Goal: Information Seeking & Learning: Learn about a topic

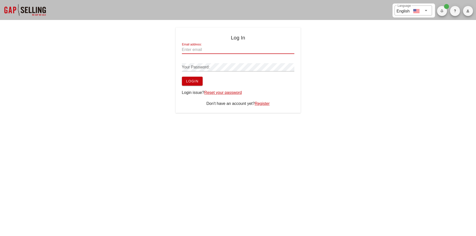
type input "[EMAIL_ADDRESS][DOMAIN_NAME]"
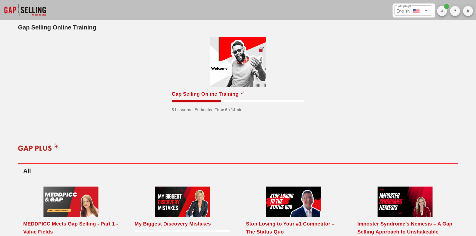
click at [248, 78] on div at bounding box center [238, 62] width 56 height 50
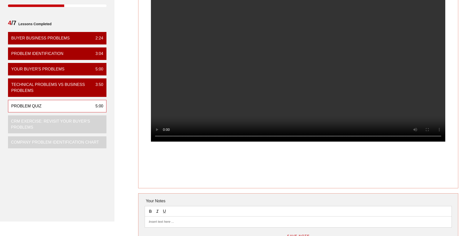
scroll to position [75, 0]
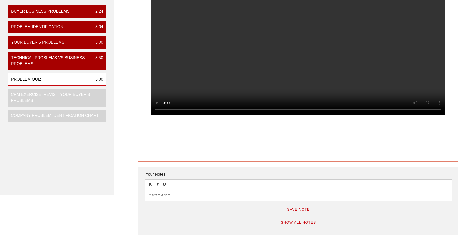
click at [173, 193] on div at bounding box center [298, 195] width 307 height 11
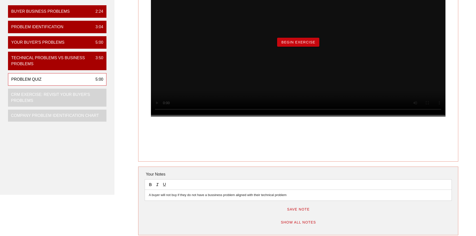
click at [308, 210] on span "Save Note" at bounding box center [298, 210] width 23 height 4
click at [297, 44] on span "Begin Exercise" at bounding box center [298, 42] width 34 height 4
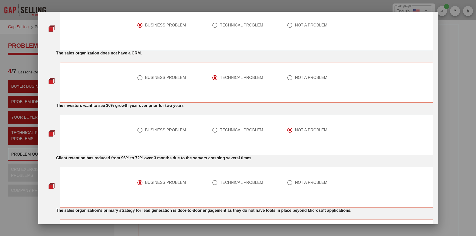
scroll to position [175, 0]
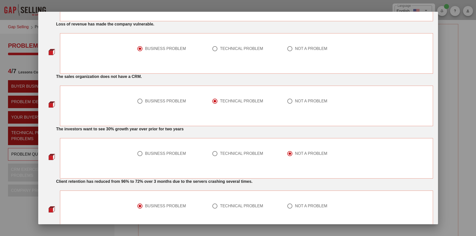
click at [137, 154] on div at bounding box center [140, 154] width 9 height 9
radio input "true"
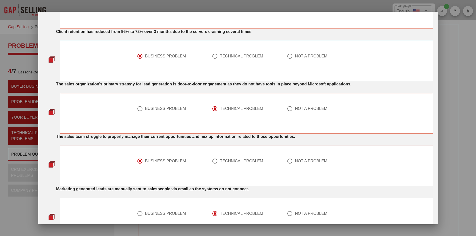
scroll to position [364, 0]
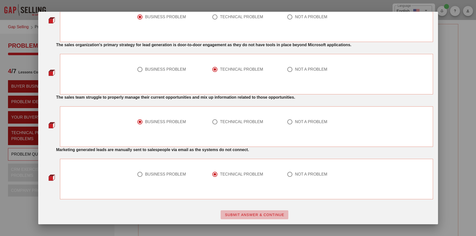
click at [237, 214] on span "SUBMIT ANSWER & CONTINUE" at bounding box center [255, 215] width 60 height 4
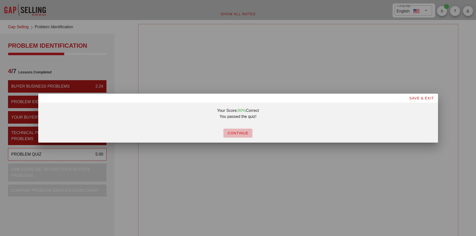
click at [231, 133] on span "CONTINUE" at bounding box center [238, 133] width 21 height 4
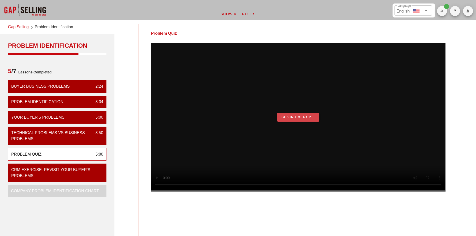
click at [297, 122] on button "Begin Exercise" at bounding box center [298, 117] width 42 height 9
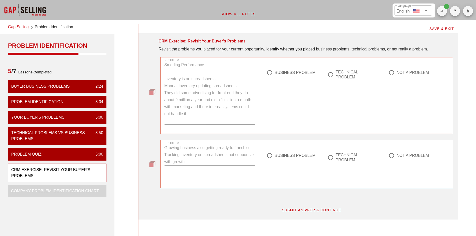
click at [271, 74] on div at bounding box center [270, 73] width 9 height 9
radio input "true"
click at [268, 155] on div at bounding box center [270, 156] width 9 height 9
radio input "true"
click at [319, 213] on button "SUBMIT ANSWER & CONTINUE" at bounding box center [312, 210] width 68 height 9
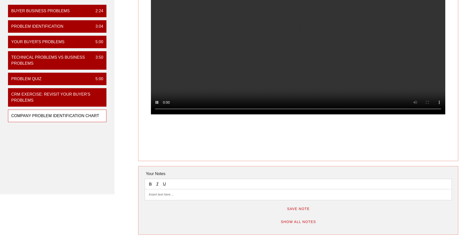
scroll to position [100, 0]
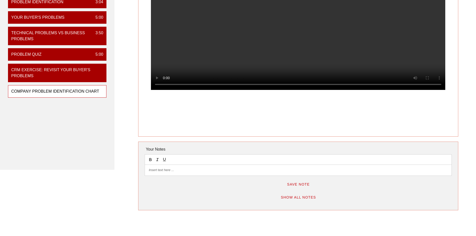
click at [167, 170] on p at bounding box center [298, 170] width 299 height 5
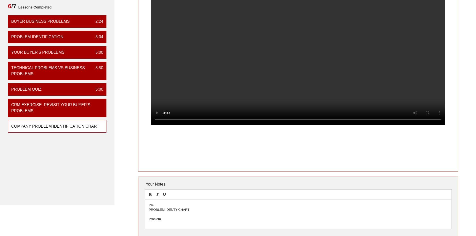
scroll to position [125, 0]
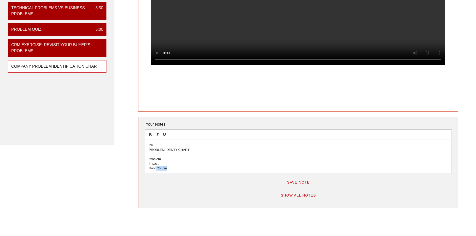
drag, startPoint x: 174, startPoint y: 168, endPoint x: 156, endPoint y: 169, distance: 17.3
click at [156, 169] on p "Root Course" at bounding box center [298, 168] width 299 height 5
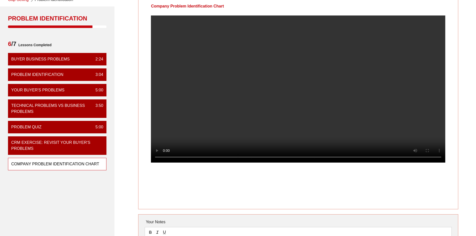
scroll to position [25, 0]
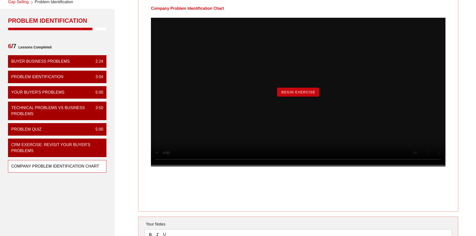
click at [305, 94] on span "Begin Exercise" at bounding box center [298, 92] width 34 height 4
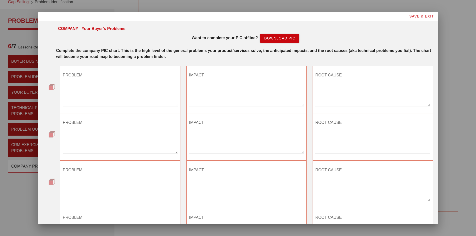
scroll to position [0, 0]
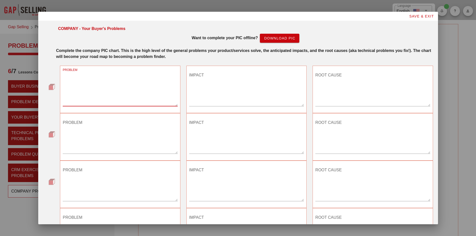
click at [80, 99] on textarea "PROBLEM" at bounding box center [120, 88] width 115 height 35
type textarea "Company Growing and cannot handle growth"
click at [195, 80] on textarea "IMPACT" at bounding box center [246, 88] width 115 height 35
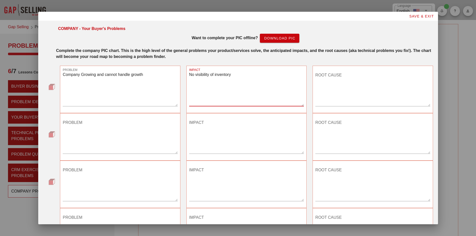
click at [237, 75] on textarea "No visibility of inventory" at bounding box center [246, 88] width 115 height 35
type textarea "No visibility of inventory Manual updates Having to go out to warehouse and che…"
click at [325, 83] on textarea "ROOT CAUSE" at bounding box center [373, 88] width 115 height 35
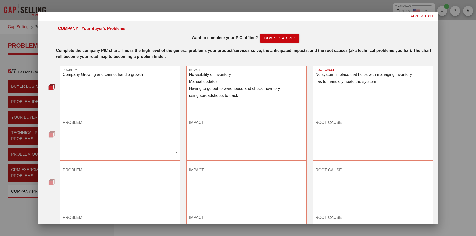
click at [368, 80] on textarea "No system in place that helps with managing inventory. has to manually upate th…" at bounding box center [373, 88] width 115 height 35
type textarea "No system in place that helps with managing inventory. has to manually update t…"
click at [105, 147] on textarea "PROBLEM" at bounding box center [120, 136] width 115 height 35
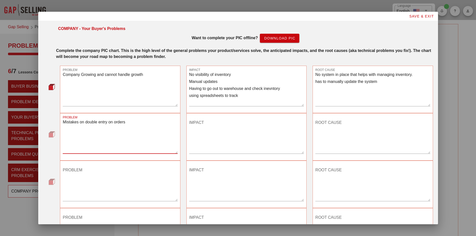
click at [131, 121] on textarea "Mistakes on double entry on orders" at bounding box center [120, 136] width 115 height 35
drag, startPoint x: 85, startPoint y: 146, endPoint x: 63, endPoint y: 135, distance: 24.3
click at [63, 135] on textarea "Mistakes on double entry on orders, or even triple entry time fixing the mistak…" at bounding box center [120, 136] width 115 height 35
type textarea "Mistakes on double entry on orders, or even triple entry time fixing the mistak…"
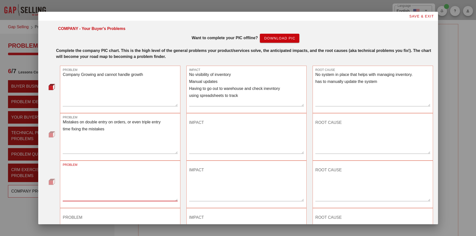
click at [85, 188] on textarea "PROBLEM" at bounding box center [120, 183] width 115 height 35
paste textarea "Having use your our time and resources to count inventory every week"
type textarea "Having use your our time and resources to count inventory every week"
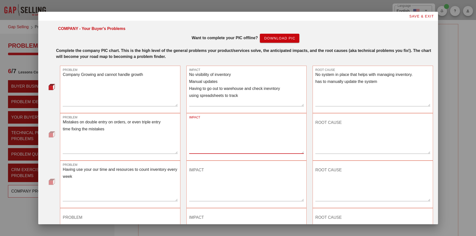
click at [202, 133] on textarea "IMPACT" at bounding box center [246, 136] width 115 height 35
type textarea "Customers get wrong items Miss a vendors bill discounnected systems double entr…"
click at [325, 138] on textarea "ROOT CAUSE" at bounding box center [373, 136] width 115 height 35
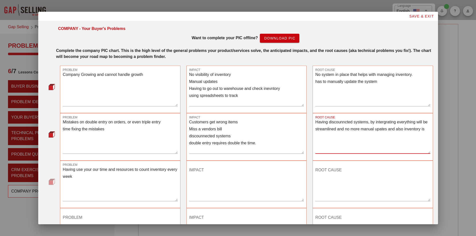
type textarea "Having discounncted systems, by intergrating everything will be streamlined and…"
click at [206, 182] on textarea "IMPACT" at bounding box center [246, 183] width 115 height 35
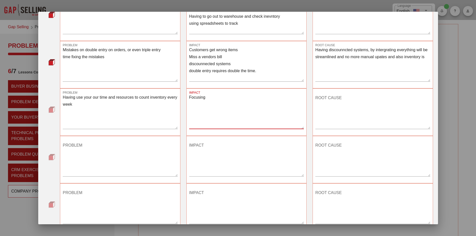
scroll to position [75, 0]
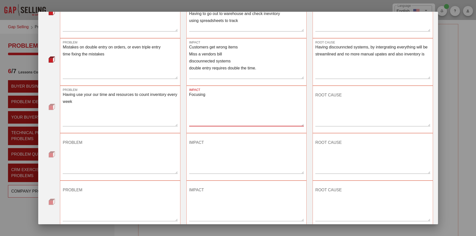
drag, startPoint x: 208, startPoint y: 95, endPoint x: 183, endPoint y: 96, distance: 25.3
click at [184, 96] on div "IMPACT Focusing" at bounding box center [247, 110] width 126 height 54
click at [224, 94] on textarea "Focusing" at bounding box center [246, 108] width 115 height 35
drag, startPoint x: 218, startPoint y: 96, endPoint x: 183, endPoint y: 98, distance: 35.8
click at [184, 98] on div "IMPACT Focusing" at bounding box center [247, 110] width 126 height 54
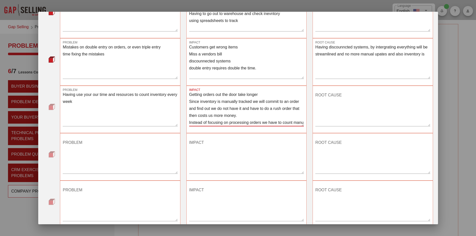
scroll to position [6, 0]
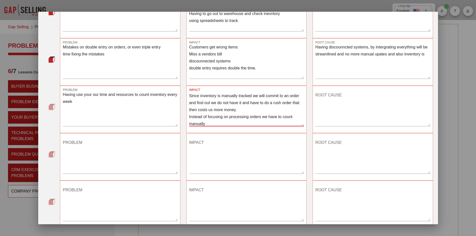
type textarea "Getting orders out the door take longer Since inventory is manually tracked we …"
click at [326, 103] on textarea "ROOT CAUSE" at bounding box center [373, 108] width 115 height 35
type textarea "No MRP system in place"
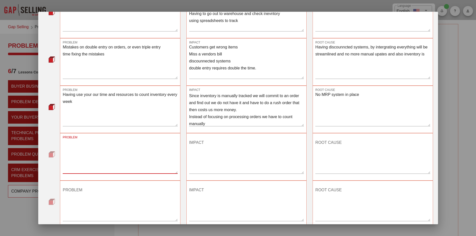
click at [82, 155] on textarea "PROBLEM" at bounding box center [120, 156] width 115 height 35
click at [212, 147] on textarea "IMPACT" at bounding box center [246, 156] width 115 height 35
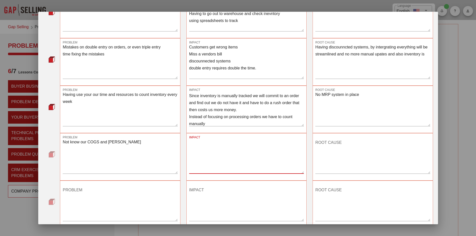
click at [129, 142] on textarea "Not know our COGS and [PERSON_NAME]" at bounding box center [120, 156] width 115 height 35
type textarea "Not know our COGS and [PERSON_NAME] including operatoins tasks"
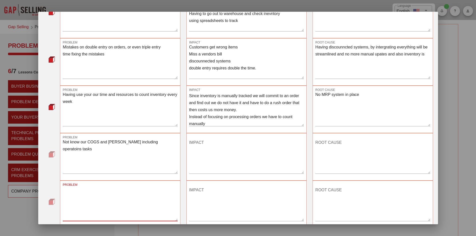
click at [77, 190] on textarea "PROBLEM" at bounding box center [120, 203] width 115 height 35
type textarea "T"
click at [145, 142] on textarea "Not know our COGS and [PERSON_NAME] including operatoins tasks" at bounding box center [120, 156] width 115 height 35
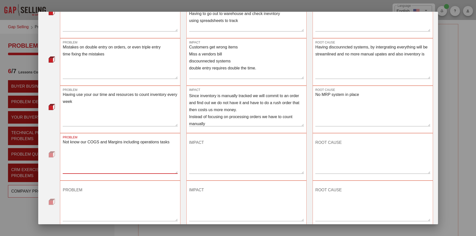
type textarea "Not know our COGS and Margins including operations tasks"
click at [206, 147] on textarea "IMPACT" at bounding box center [246, 156] width 115 height 35
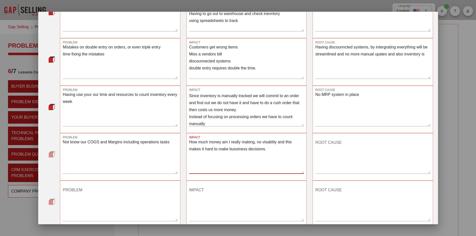
click at [234, 151] on textarea "How much money am I really making, no visablity and this makes it hard to make …" at bounding box center [246, 156] width 115 height 35
click at [266, 150] on textarea "How much money am I really making, no visibility and this makes it hard to make…" at bounding box center [246, 156] width 115 height 35
type textarea "How much money am I really making, no visibility and this makes it hard to make…"
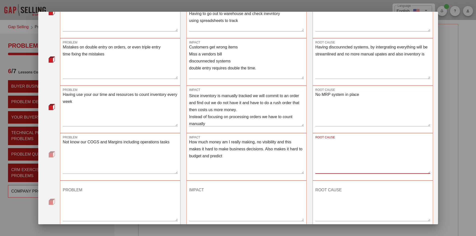
click at [345, 142] on textarea "ROOT CAUSE" at bounding box center [373, 156] width 115 height 35
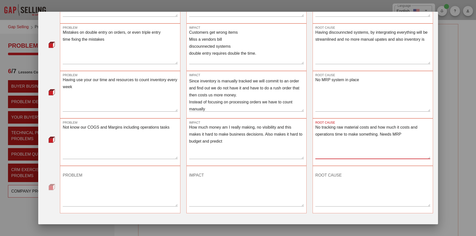
scroll to position [104, 0]
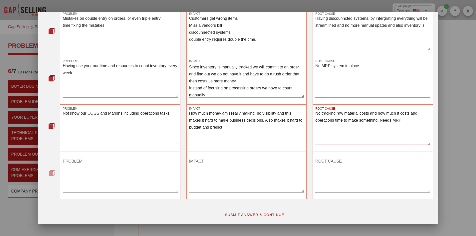
type textarea "No tracking raw material costs and how much it costs and operations time to mak…"
click at [85, 178] on textarea "PROBLEM" at bounding box center [120, 175] width 115 height 35
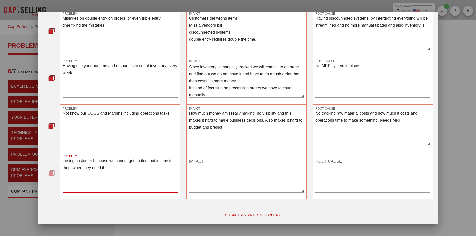
type textarea "Losing customer because we cannot get an item out in time to them when they nee…"
click at [235, 167] on textarea "IMPACT" at bounding box center [246, 175] width 115 height 35
type textarea "N"
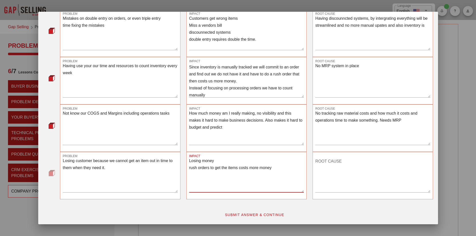
type textarea "Losing money rush orders to get the items costs more money"
click at [333, 167] on textarea "ROOT CAUSE" at bounding box center [373, 175] width 115 height 35
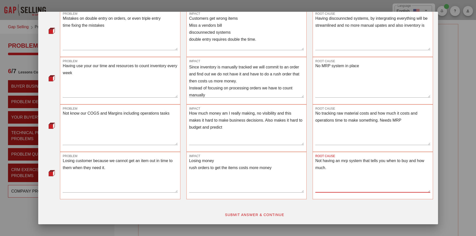
type textarea "Not having an mrp system that tells you when to buy and how much."
click at [253, 214] on span "SUBMIT ANSWER & CONTINUE" at bounding box center [255, 215] width 60 height 4
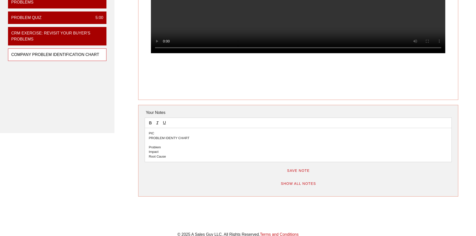
scroll to position [175, 0]
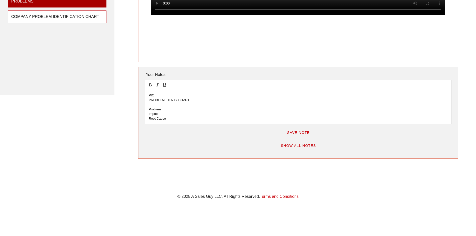
click at [176, 120] on p "Root Cause" at bounding box center [298, 119] width 299 height 5
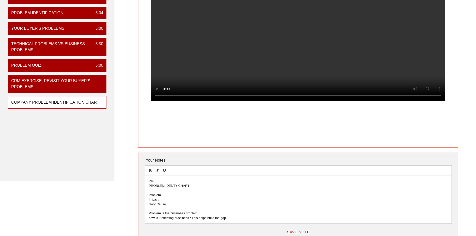
scroll to position [89, 0]
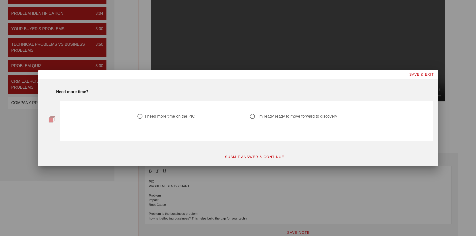
click at [252, 115] on div at bounding box center [252, 116] width 9 height 9
radio input "true"
click at [260, 159] on button "SUBMIT ANSWER & CONTINUE" at bounding box center [255, 157] width 68 height 9
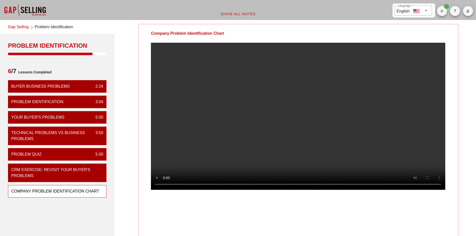
scroll to position [189, 0]
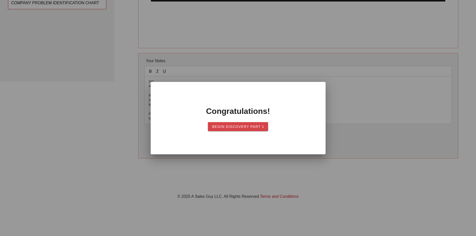
click at [246, 129] on button "Begin Discovery PART 1" at bounding box center [238, 126] width 61 height 9
